Goal: Task Accomplishment & Management: Use online tool/utility

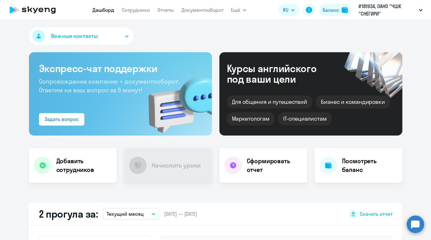
select select "30"
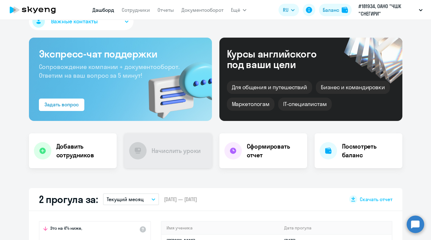
scroll to position [4, 0]
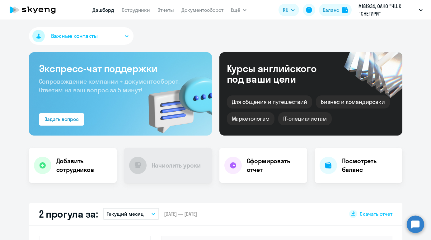
select select "30"
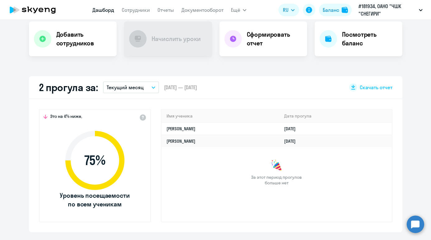
scroll to position [129, 0]
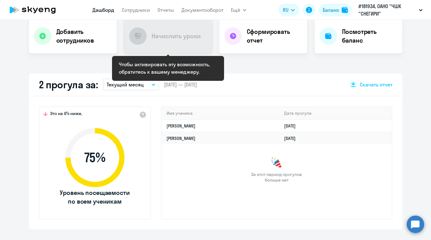
click at [164, 40] on div "Начислить уроки" at bounding box center [168, 36] width 88 height 35
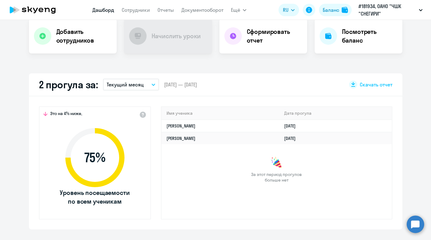
scroll to position [0, 0]
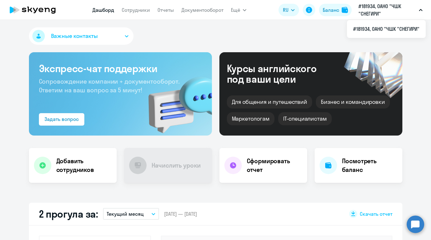
click at [419, 12] on button "#181934, ОАНО "ЧШК "СНЕГИРИ"" at bounding box center [390, 9] width 70 height 15
click at [137, 10] on link "Сотрудники" at bounding box center [136, 10] width 28 height 6
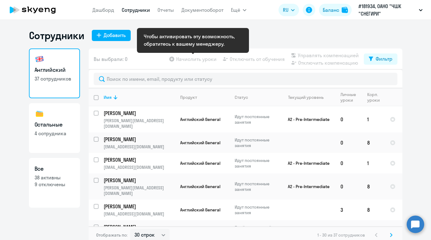
click at [183, 61] on app-table-action-button "Начислить уроки" at bounding box center [192, 58] width 49 height 7
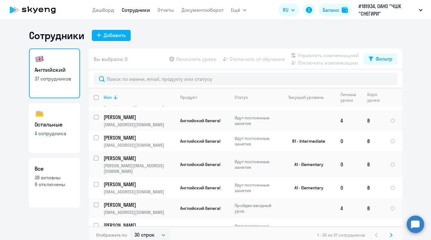
scroll to position [4, 0]
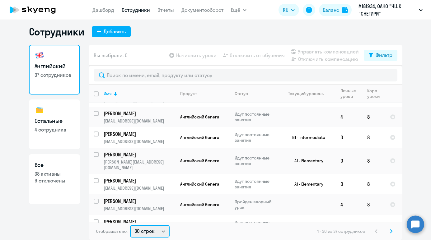
click at [161, 234] on select "30 строк 50 строк 100 строк" at bounding box center [149, 231] width 39 height 12
select select "100"
click at [130, 225] on select "30 строк 50 строк 100 строк" at bounding box center [149, 231] width 39 height 12
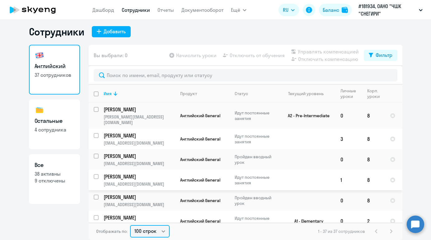
scroll to position [0, 0]
